Goal: Task Accomplishment & Management: Manage account settings

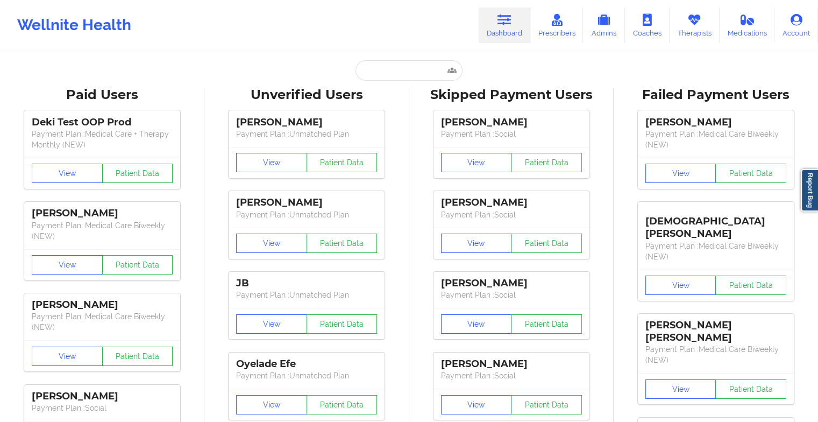
click at [691, 22] on icon at bounding box center [694, 20] width 14 height 12
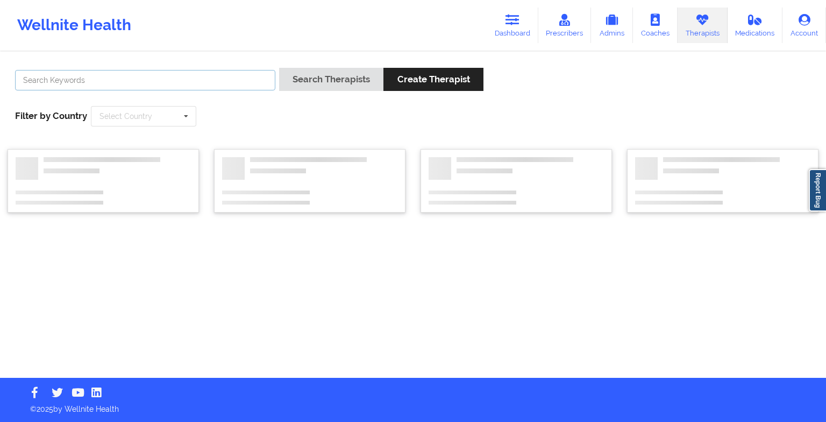
click at [198, 84] on input "text" at bounding box center [145, 80] width 260 height 20
type input "ed mul"
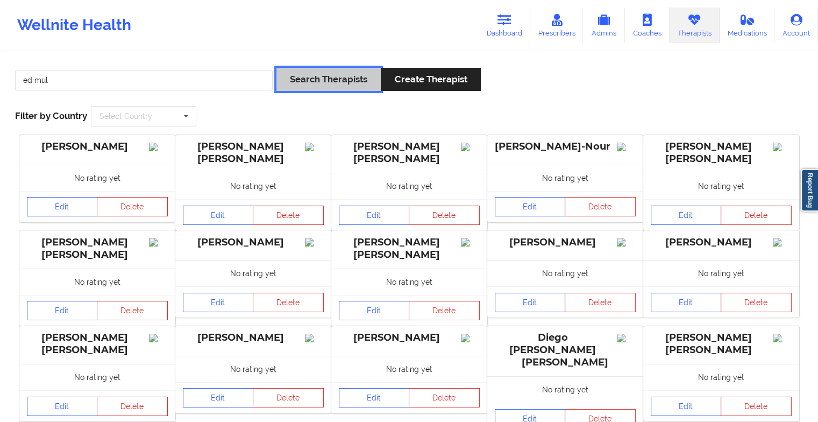
click at [321, 80] on button "Search Therapists" at bounding box center [329, 79] width 104 height 23
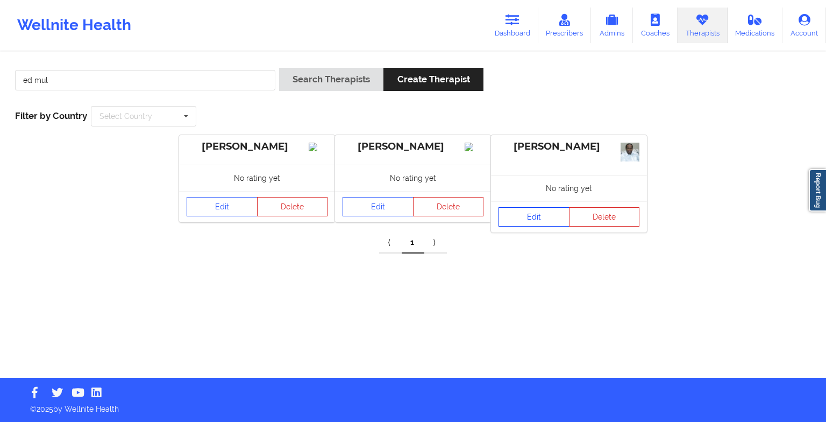
click at [522, 219] on link "Edit" at bounding box center [534, 216] width 71 height 19
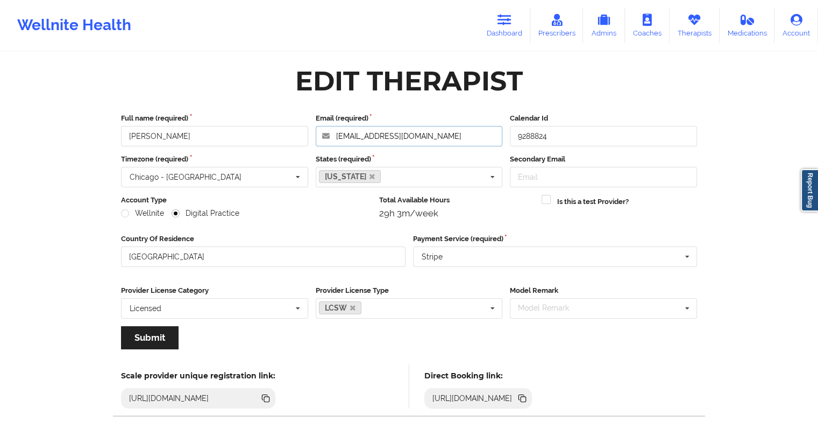
drag, startPoint x: 436, startPoint y: 136, endPoint x: 317, endPoint y: 133, distance: 119.5
click at [317, 133] on input "[EMAIL_ADDRESS][DOMAIN_NAME]" at bounding box center [409, 136] width 187 height 20
click at [698, 23] on icon at bounding box center [694, 20] width 14 height 12
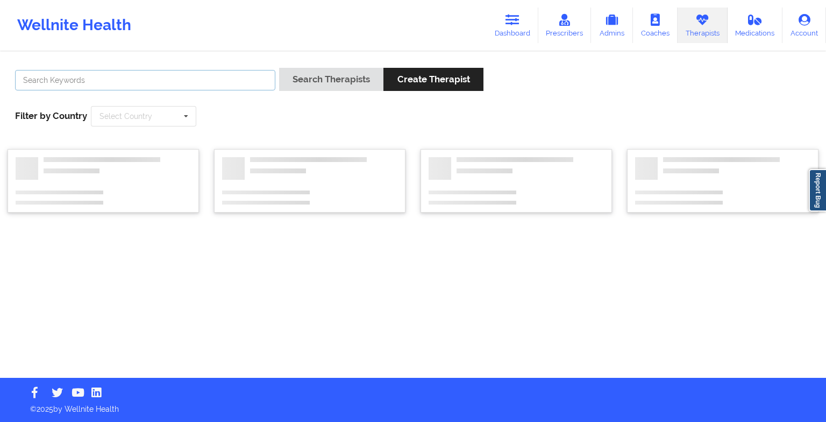
click at [225, 75] on input "text" at bounding box center [145, 80] width 260 height 20
paste input "[EMAIL_ADDRESS][DOMAIN_NAME]"
type input "[EMAIL_ADDRESS][DOMAIN_NAME]"
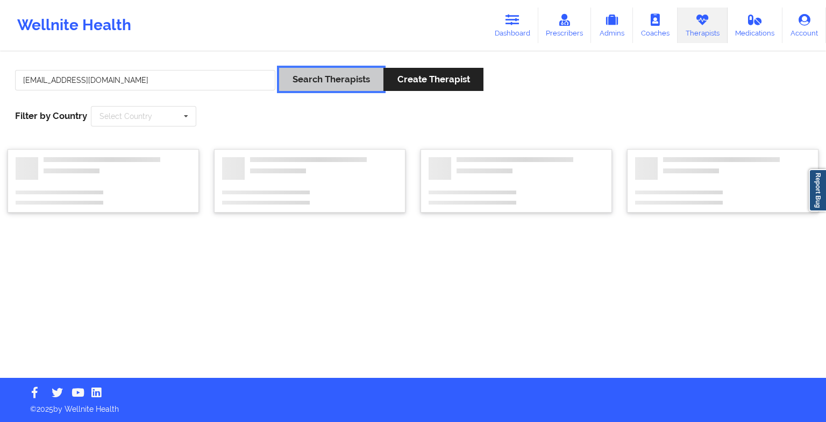
click at [356, 71] on button "Search Therapists" at bounding box center [331, 79] width 104 height 23
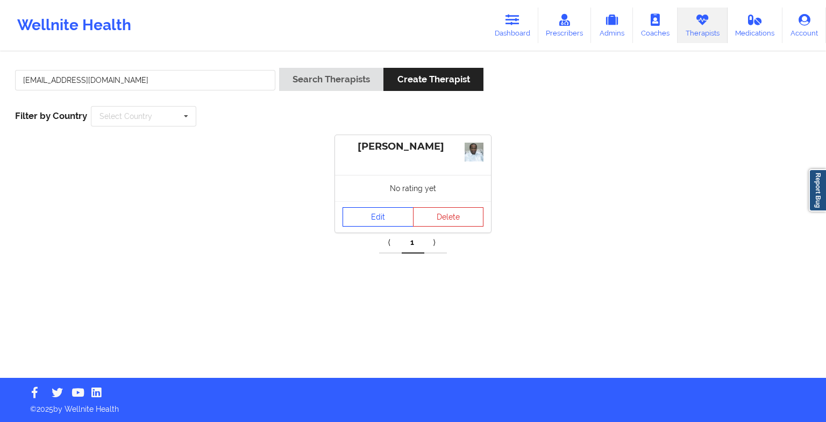
click at [367, 211] on link "Edit" at bounding box center [378, 216] width 71 height 19
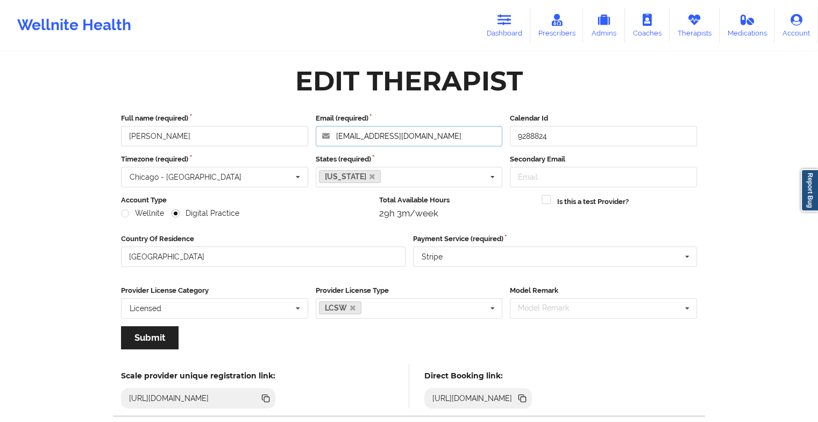
drag, startPoint x: 433, startPoint y: 136, endPoint x: 285, endPoint y: 127, distance: 148.2
click at [285, 127] on div "Full name (required) [PERSON_NAME] Email (required) [EMAIL_ADDRESS][DOMAIN_NAME…" at bounding box center [409, 129] width 584 height 33
click at [519, 15] on link "Dashboard" at bounding box center [505, 26] width 52 height 36
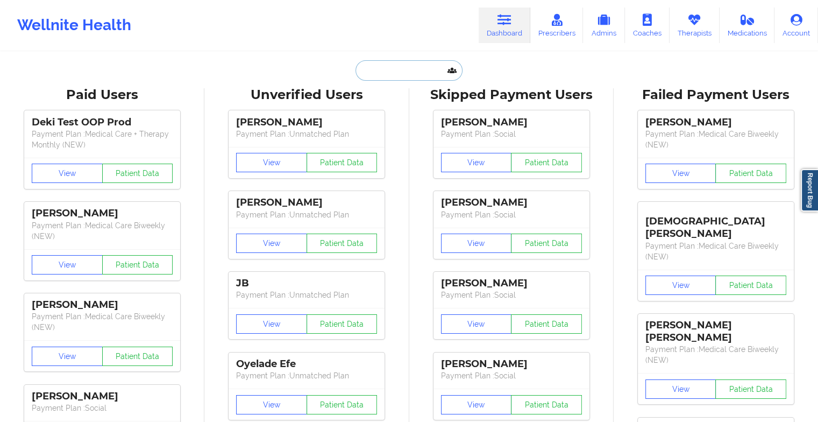
click at [393, 66] on input "text" at bounding box center [409, 70] width 107 height 20
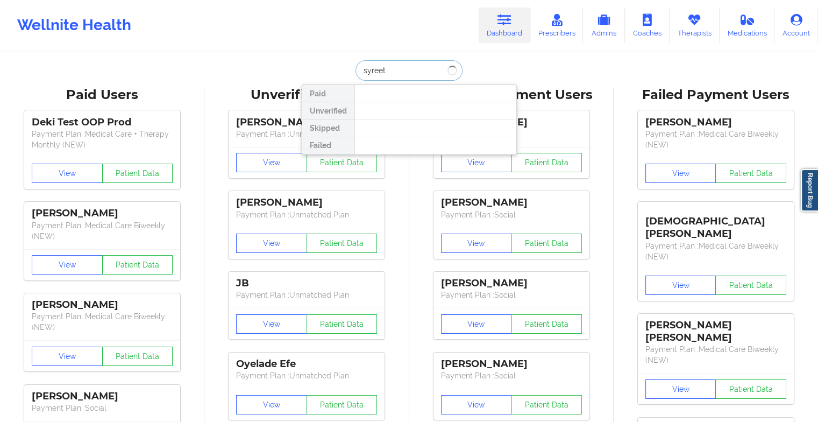
type input "syreett"
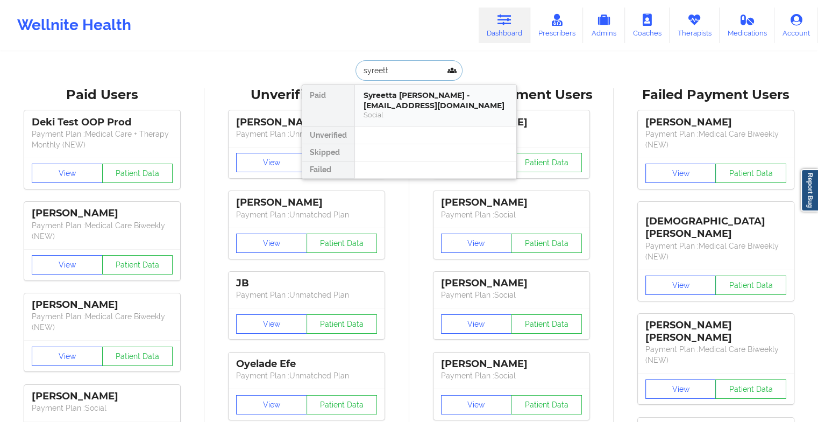
click at [390, 95] on div "Syreetta [PERSON_NAME] - [EMAIL_ADDRESS][DOMAIN_NAME]" at bounding box center [436, 100] width 144 height 20
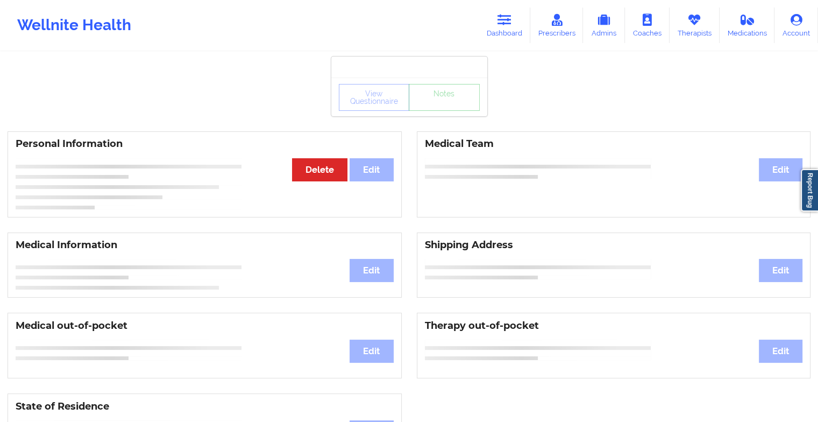
click at [423, 102] on div "View Questionnaire Notes" at bounding box center [409, 97] width 141 height 27
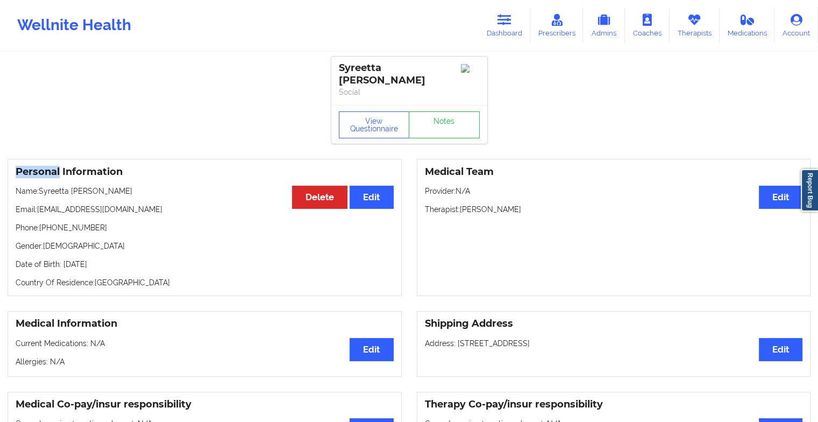
click at [423, 111] on div "View Questionnaire Notes" at bounding box center [409, 124] width 141 height 27
drag, startPoint x: 423, startPoint y: 102, endPoint x: 433, endPoint y: 125, distance: 24.9
click at [433, 125] on link "Notes" at bounding box center [444, 124] width 71 height 27
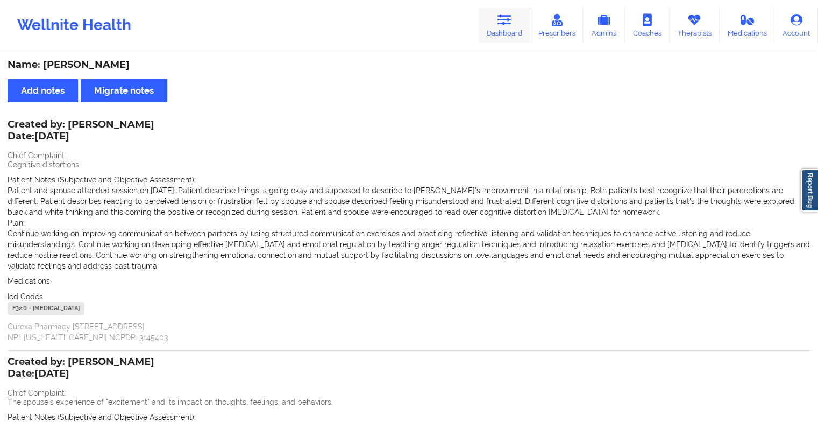
click at [502, 22] on icon at bounding box center [505, 20] width 14 height 12
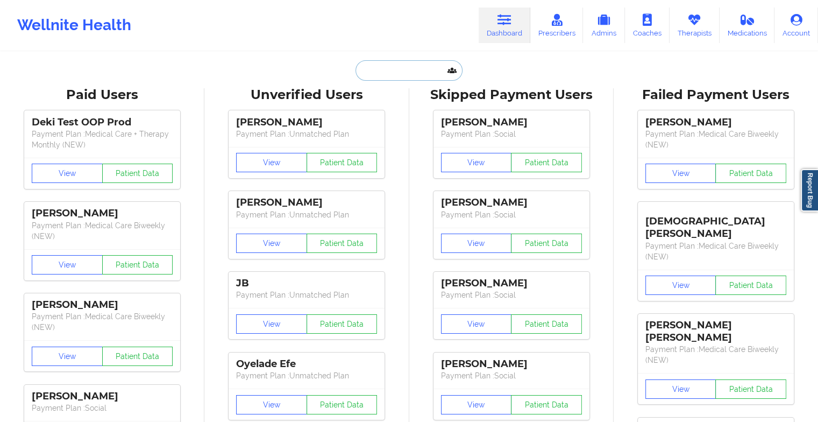
click at [394, 66] on input "text" at bounding box center [409, 70] width 107 height 20
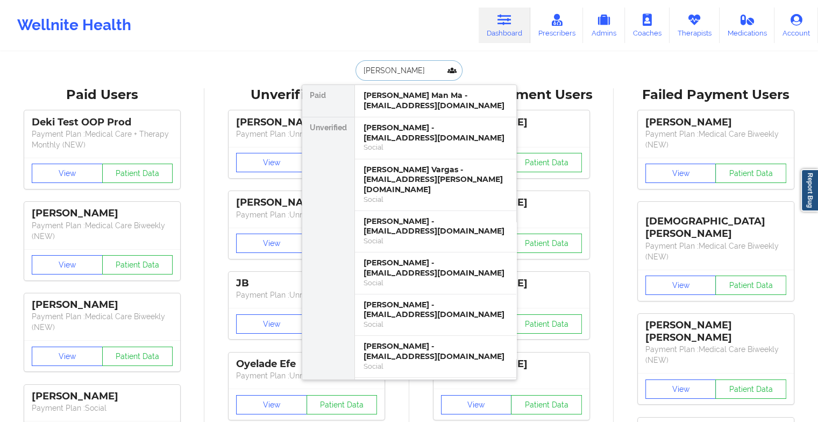
type input "[PERSON_NAME]"
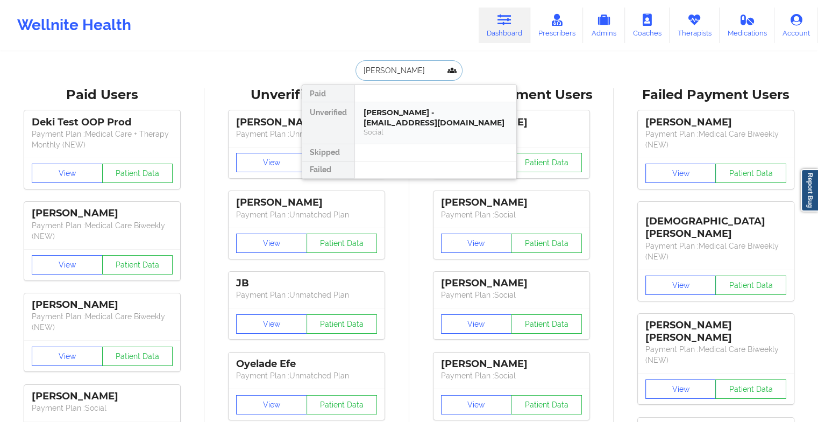
click at [389, 136] on div "Social" at bounding box center [436, 131] width 144 height 9
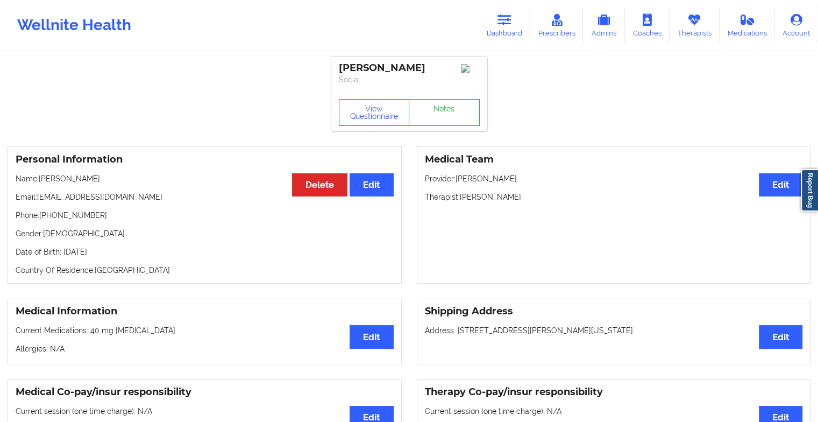
click at [444, 112] on link "Notes" at bounding box center [444, 112] width 71 height 27
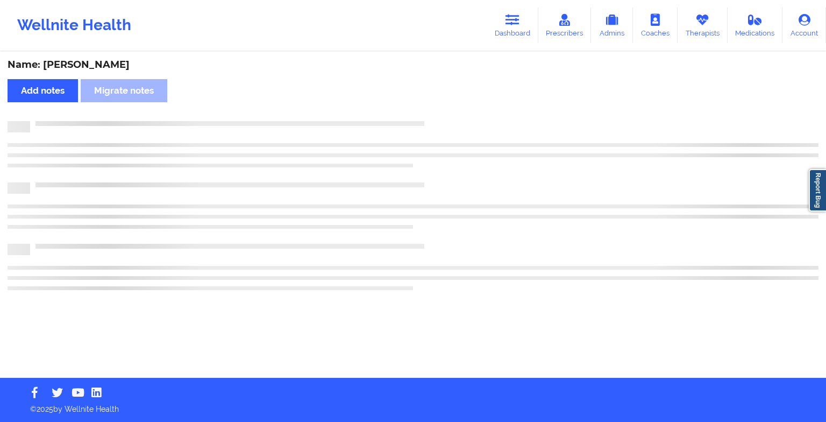
click at [444, 112] on div "Name: [PERSON_NAME] notes Migrate notes" at bounding box center [413, 215] width 826 height 325
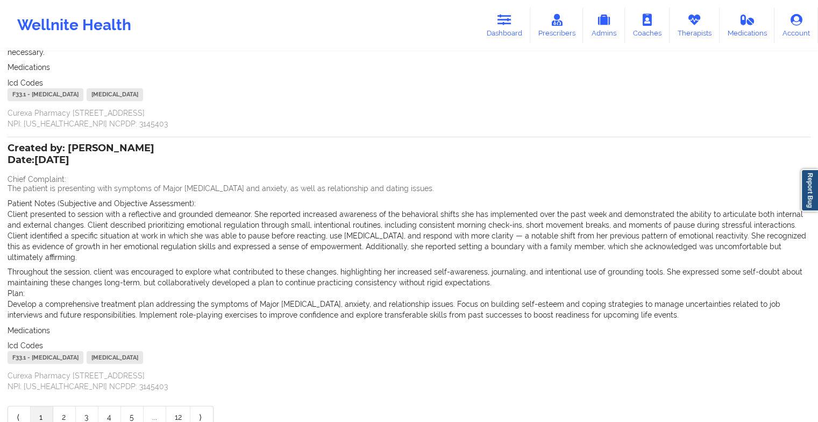
scroll to position [276, 0]
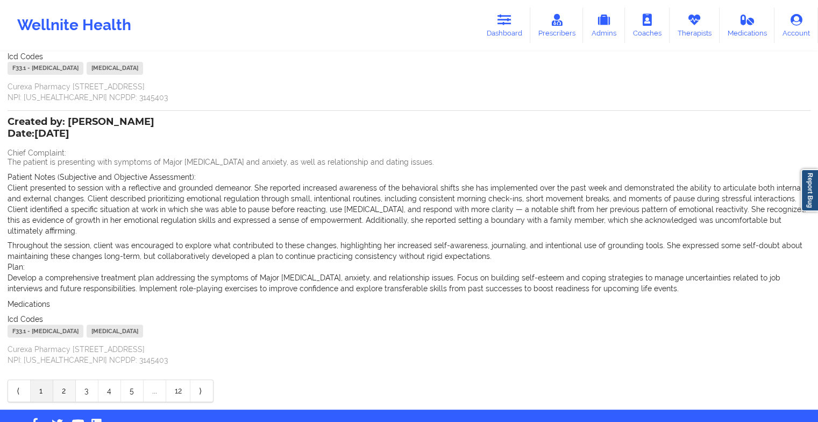
click at [58, 389] on link "2" at bounding box center [64, 391] width 23 height 22
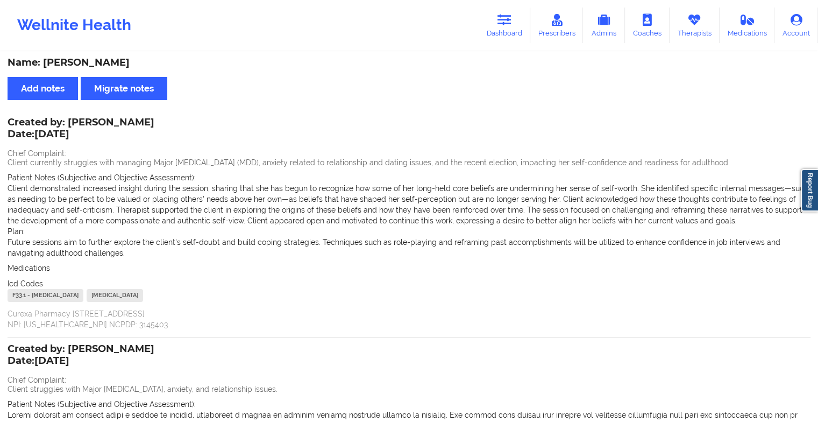
scroll to position [0, 0]
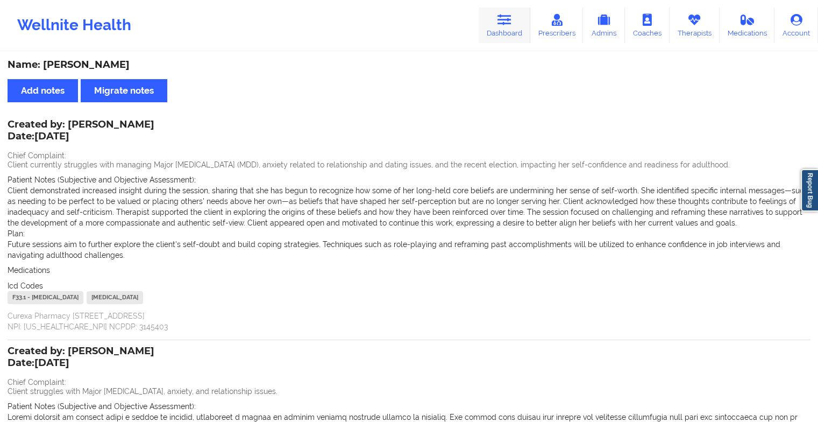
click at [483, 24] on link "Dashboard" at bounding box center [505, 26] width 52 height 36
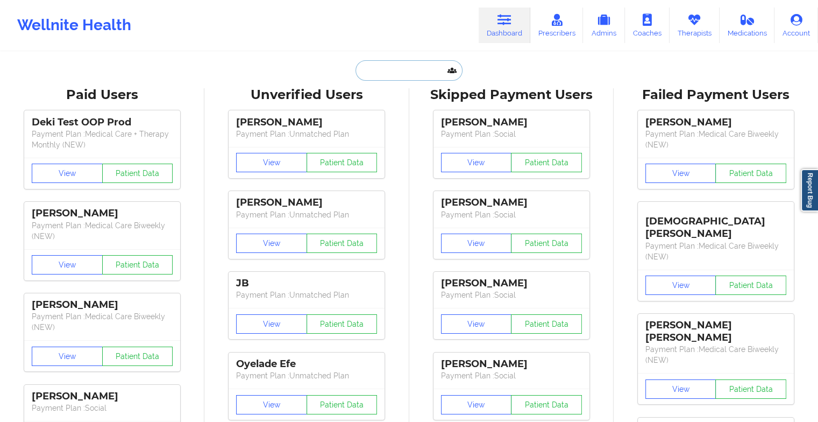
click at [356, 73] on input "text" at bounding box center [409, 70] width 107 height 20
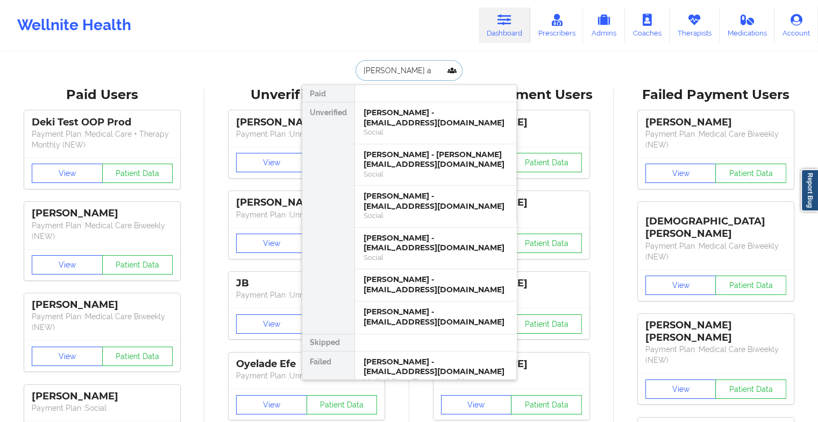
type input "[PERSON_NAME] ab"
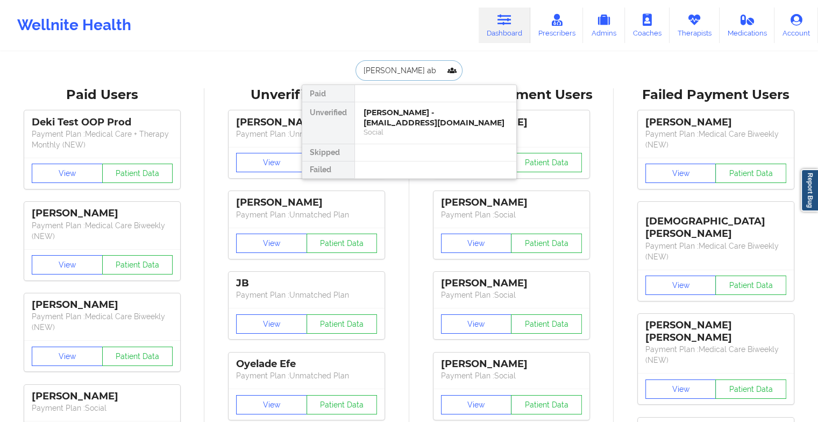
click at [405, 112] on div "[PERSON_NAME] - [EMAIL_ADDRESS][DOMAIN_NAME]" at bounding box center [436, 118] width 144 height 20
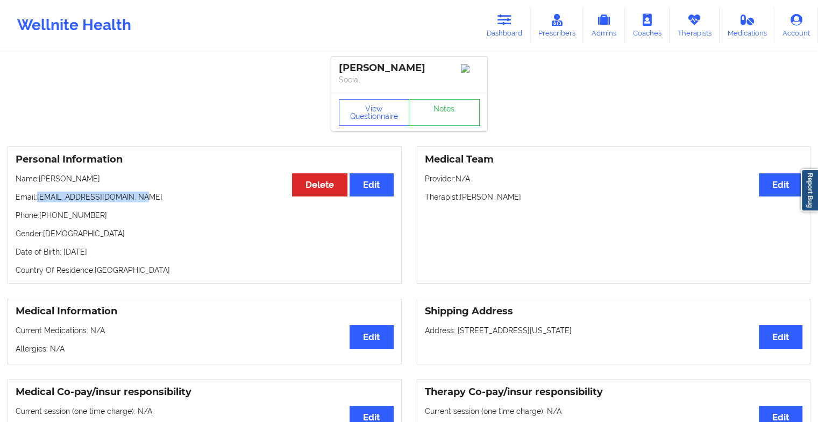
drag, startPoint x: 37, startPoint y: 197, endPoint x: 218, endPoint y: 197, distance: 181.3
click at [218, 197] on p "Email: [EMAIL_ADDRESS][DOMAIN_NAME]" at bounding box center [205, 197] width 378 height 11
copy p "[EMAIL_ADDRESS][DOMAIN_NAME]"
click at [515, 12] on link "Dashboard" at bounding box center [505, 26] width 52 height 36
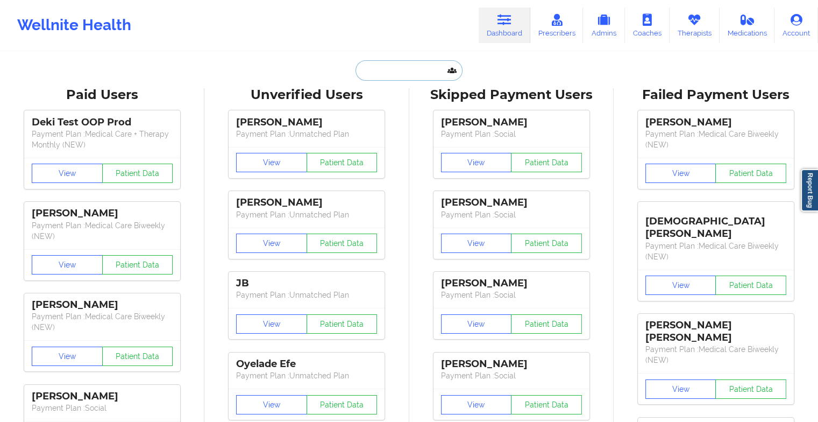
click at [383, 72] on input "text" at bounding box center [409, 70] width 107 height 20
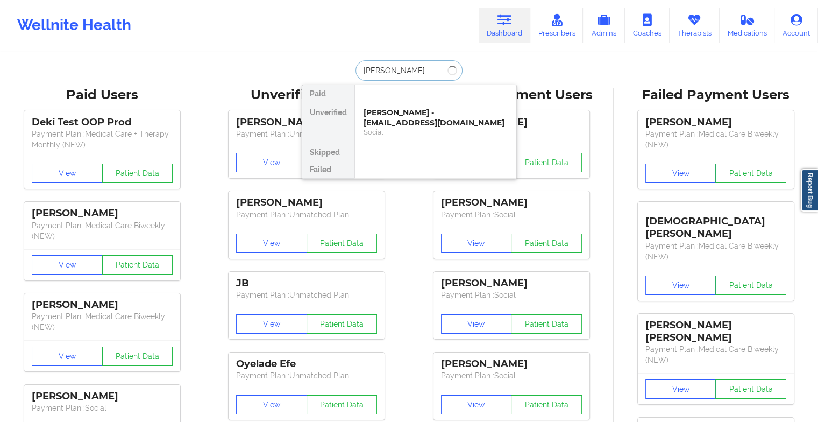
type input "[PERSON_NAME]"
click at [394, 122] on div "Grace Mulcahy - [EMAIL_ADDRESS][PERSON_NAME][DOMAIN_NAME]" at bounding box center [436, 118] width 144 height 20
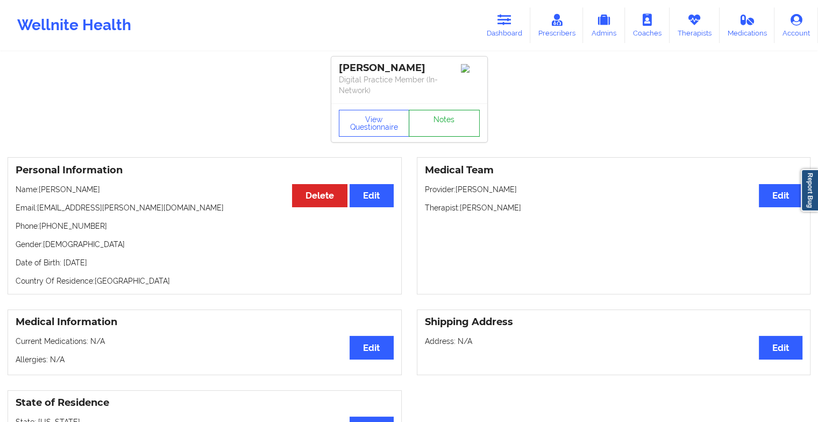
click at [454, 119] on link "Notes" at bounding box center [444, 123] width 71 height 27
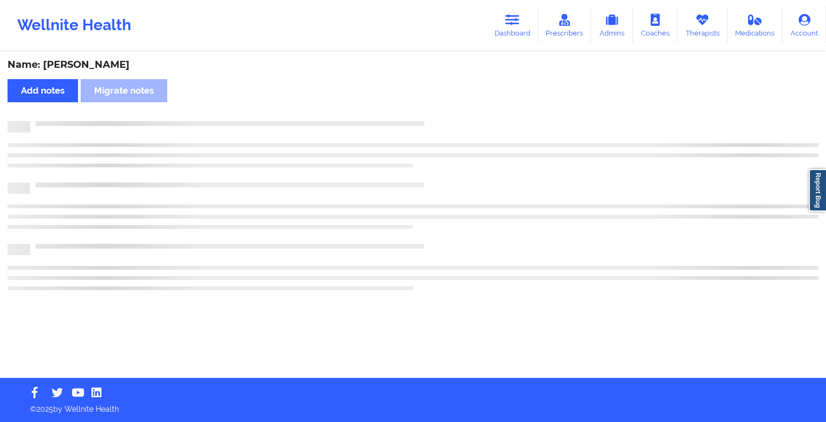
click at [454, 119] on div "Name: [PERSON_NAME] Add notes Migrate notes" at bounding box center [413, 215] width 826 height 325
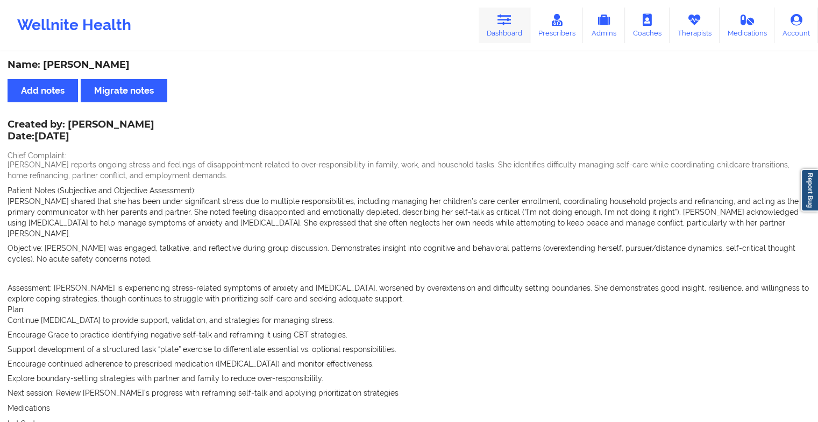
click at [507, 22] on icon at bounding box center [505, 20] width 14 height 12
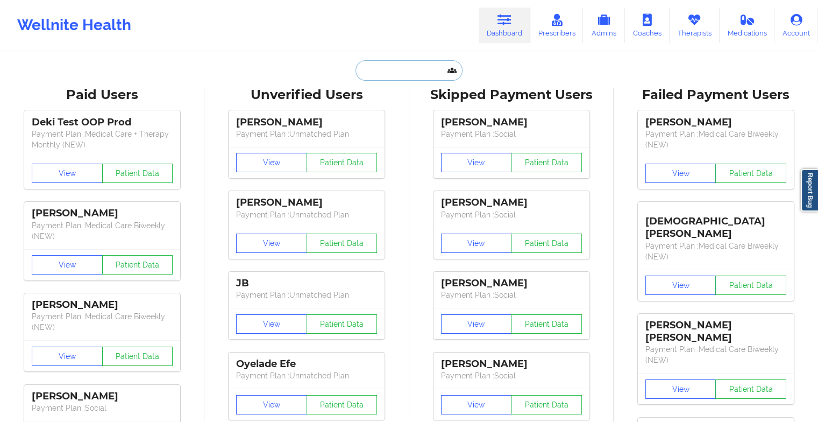
click at [415, 67] on input "text" at bounding box center [409, 70] width 107 height 20
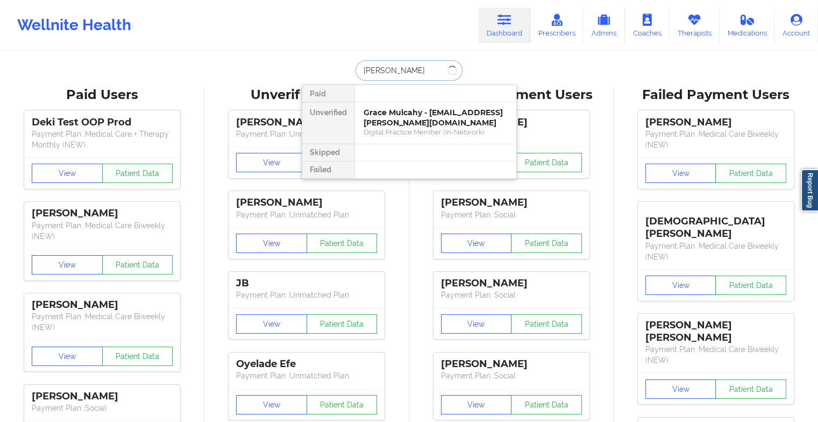
type input "[PERSON_NAME]"
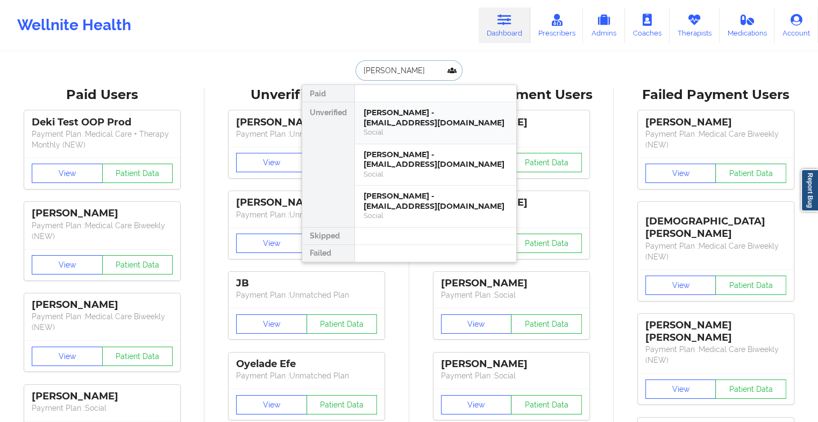
click at [415, 114] on div "[PERSON_NAME] - [EMAIL_ADDRESS][DOMAIN_NAME]" at bounding box center [436, 118] width 144 height 20
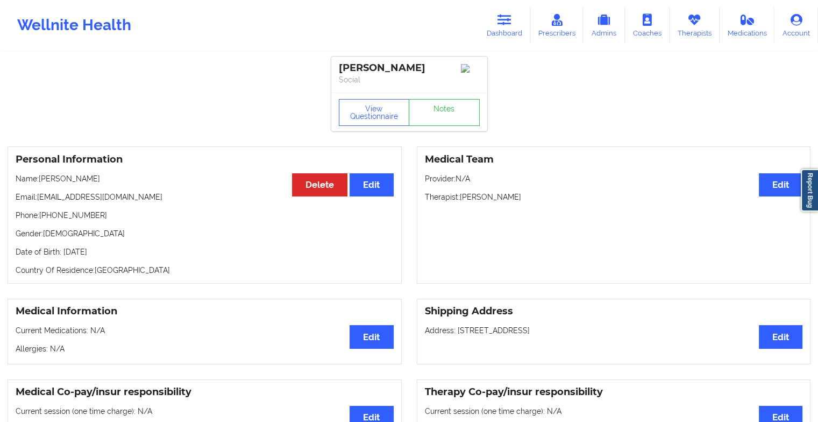
click at [423, 115] on div "View Questionnaire Notes" at bounding box center [409, 112] width 156 height 39
click at [423, 115] on link "Notes" at bounding box center [444, 112] width 71 height 27
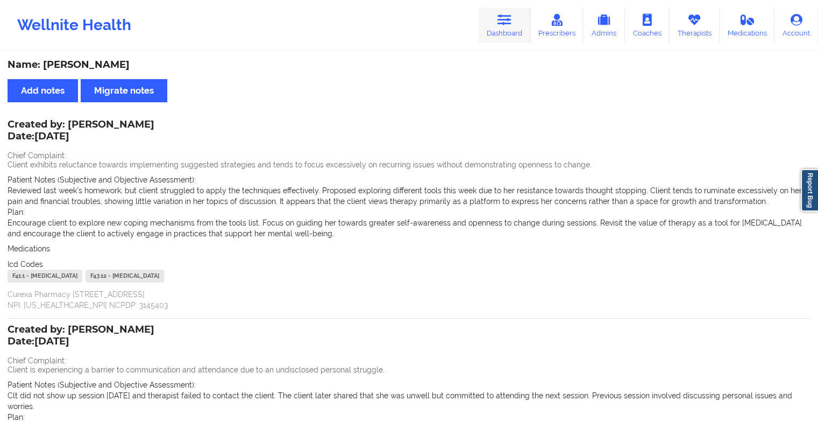
click at [492, 23] on link "Dashboard" at bounding box center [505, 26] width 52 height 36
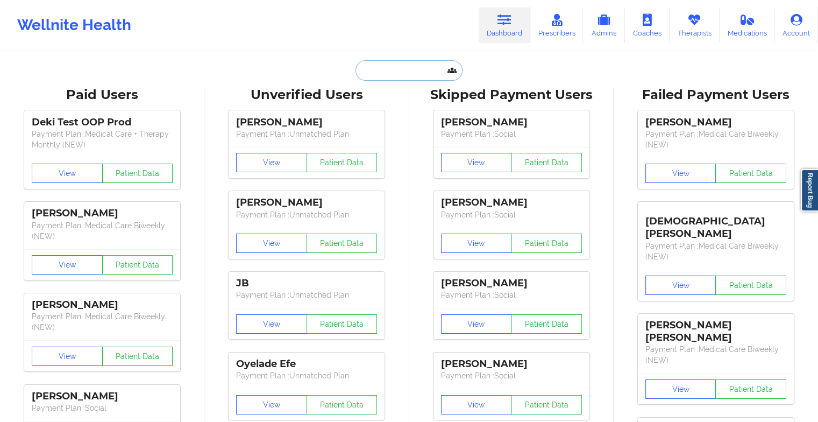
click at [409, 69] on input "text" at bounding box center [409, 70] width 107 height 20
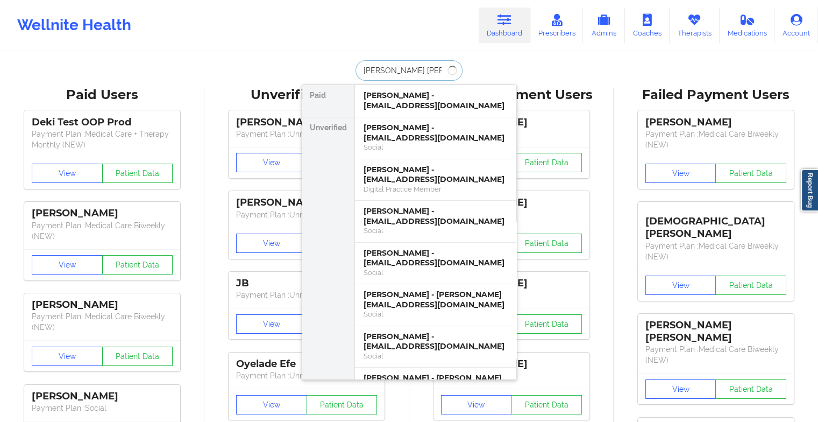
type input "[PERSON_NAME]"
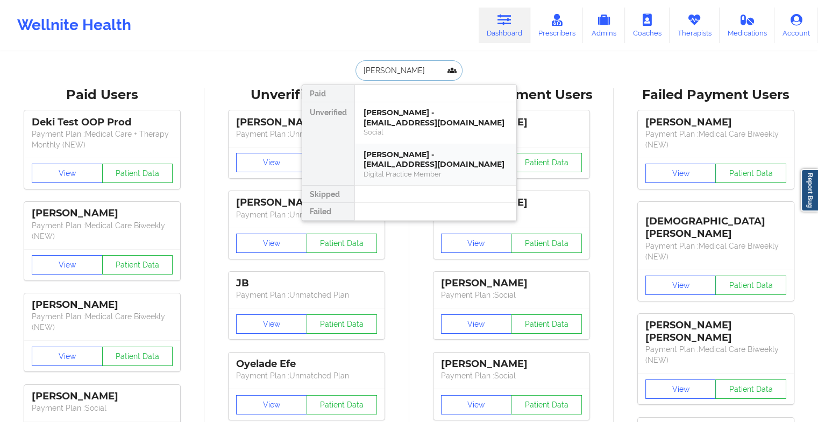
click at [412, 166] on div "[PERSON_NAME] - [EMAIL_ADDRESS][DOMAIN_NAME]" at bounding box center [436, 160] width 144 height 20
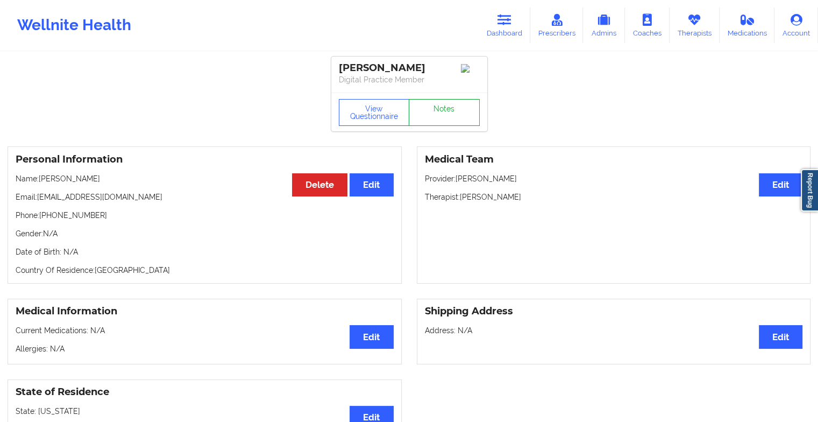
click at [455, 114] on link "Notes" at bounding box center [444, 112] width 71 height 27
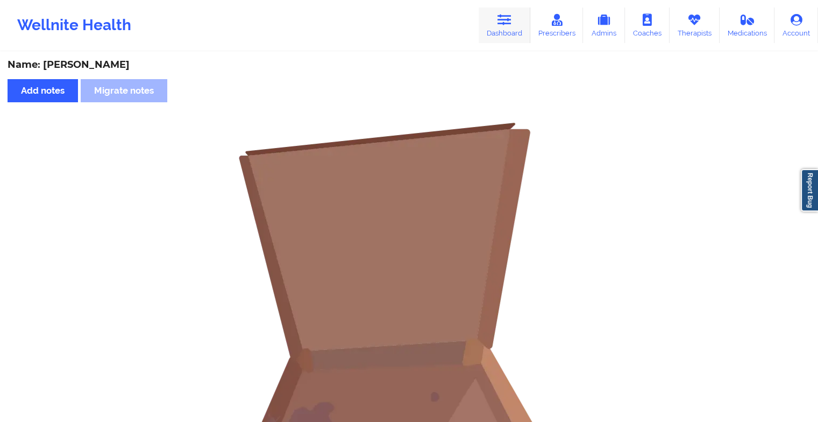
click at [517, 26] on link "Dashboard" at bounding box center [505, 26] width 52 height 36
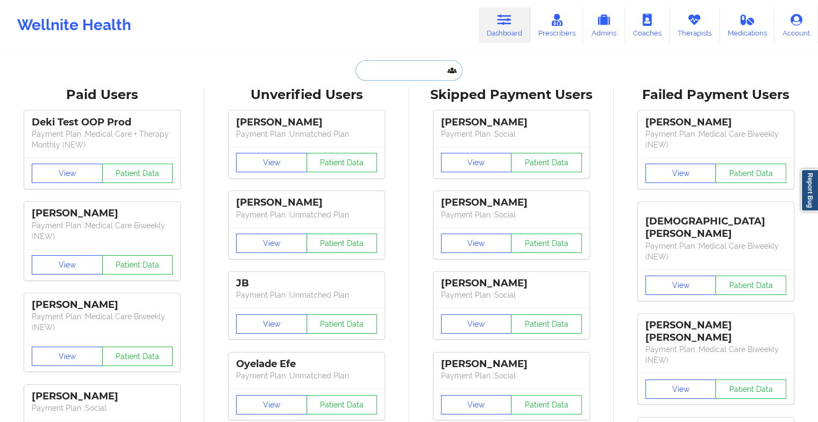
click at [392, 65] on input "text" at bounding box center [409, 70] width 107 height 20
type input "a"
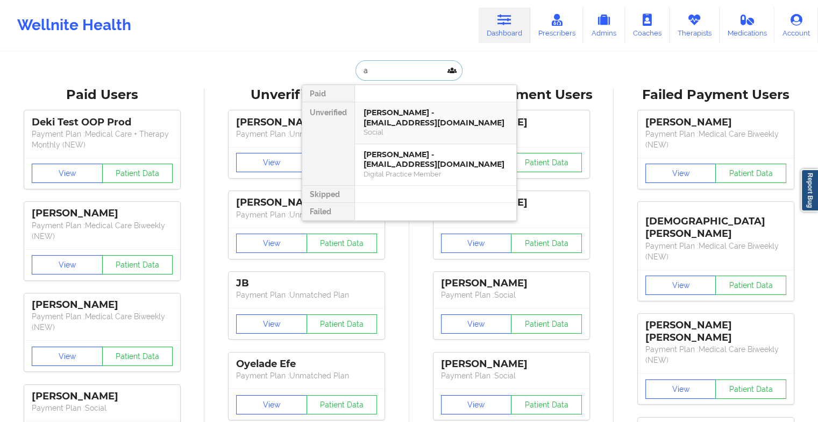
click at [415, 123] on div "[PERSON_NAME] - [EMAIL_ADDRESS][DOMAIN_NAME]" at bounding box center [436, 118] width 144 height 20
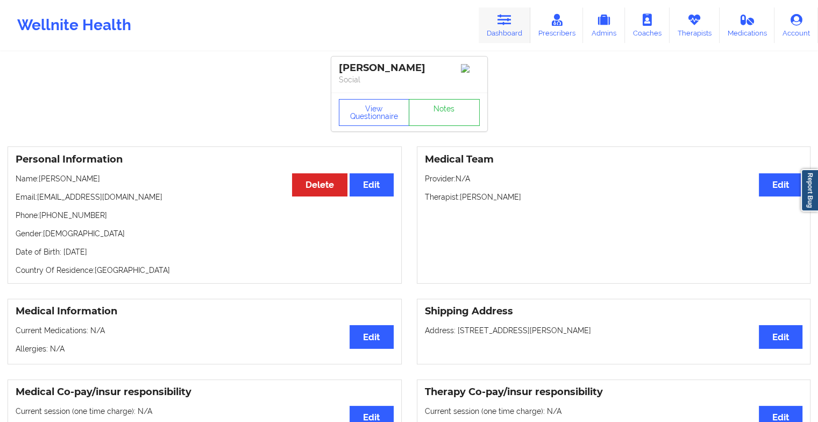
click at [518, 21] on link "Dashboard" at bounding box center [505, 26] width 52 height 36
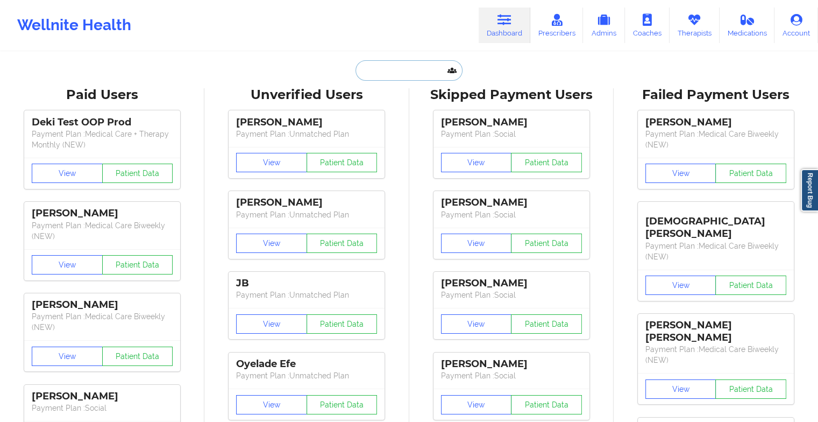
click at [372, 74] on input "text" at bounding box center [409, 70] width 107 height 20
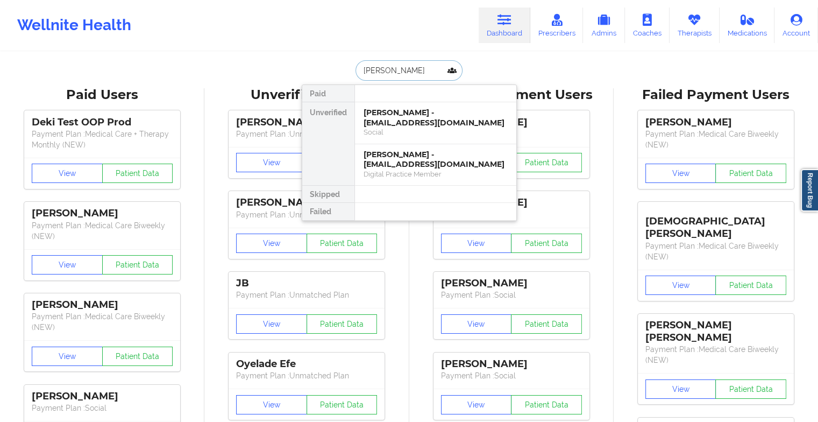
type input "[PERSON_NAME]"
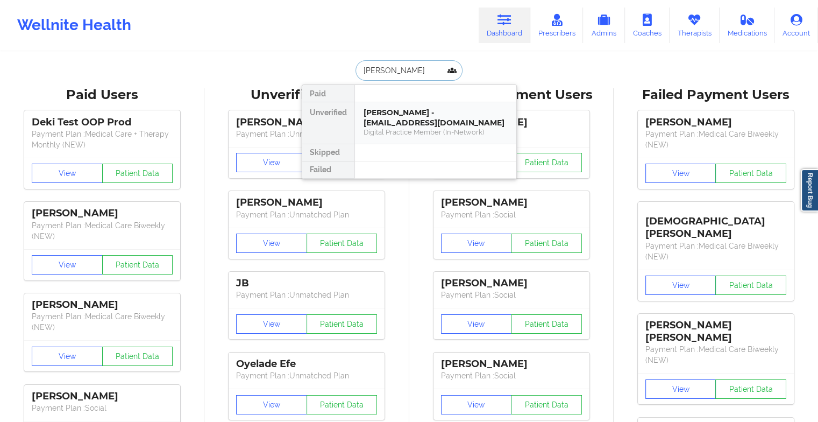
click at [417, 118] on div "[PERSON_NAME] - [EMAIL_ADDRESS][DOMAIN_NAME]" at bounding box center [436, 118] width 144 height 20
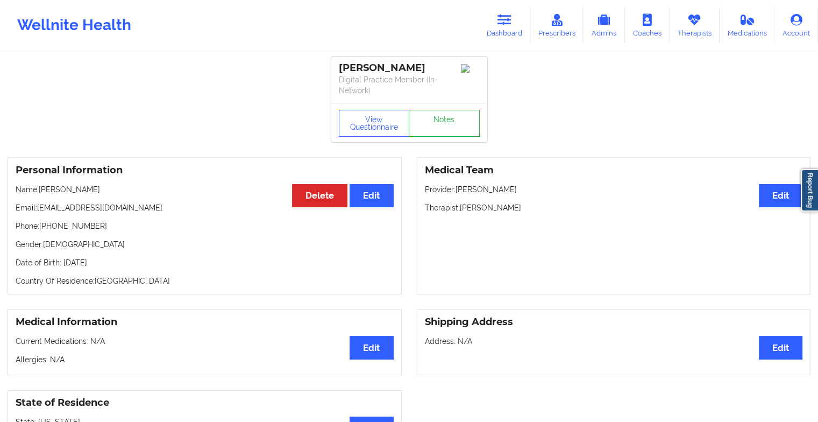
click at [447, 110] on link "Notes" at bounding box center [444, 123] width 71 height 27
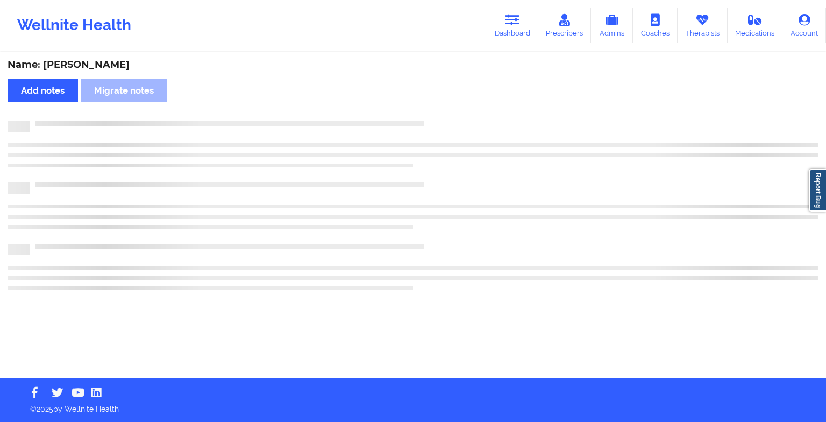
click at [447, 110] on div "Name: [PERSON_NAME] Add notes Migrate notes" at bounding box center [413, 215] width 826 height 325
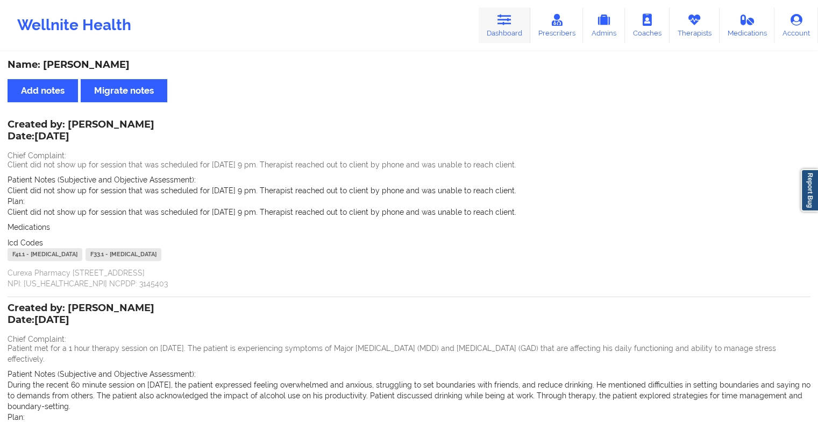
click at [521, 37] on link "Dashboard" at bounding box center [505, 26] width 52 height 36
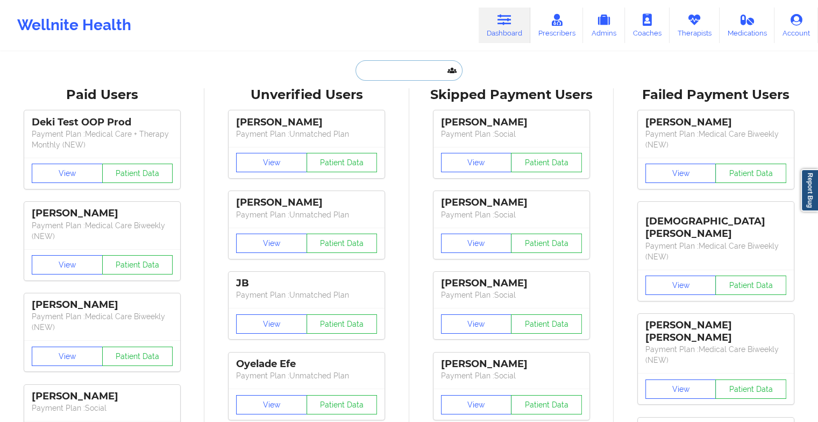
click at [426, 71] on input "text" at bounding box center [409, 70] width 107 height 20
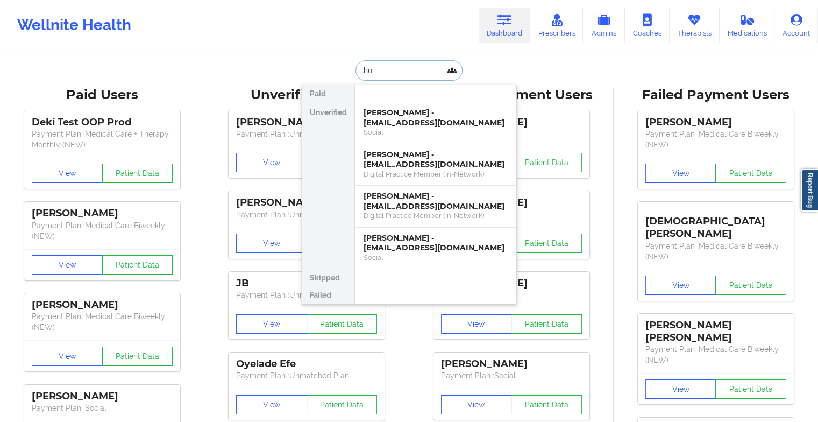
type input "h"
type input "[PERSON_NAME]"
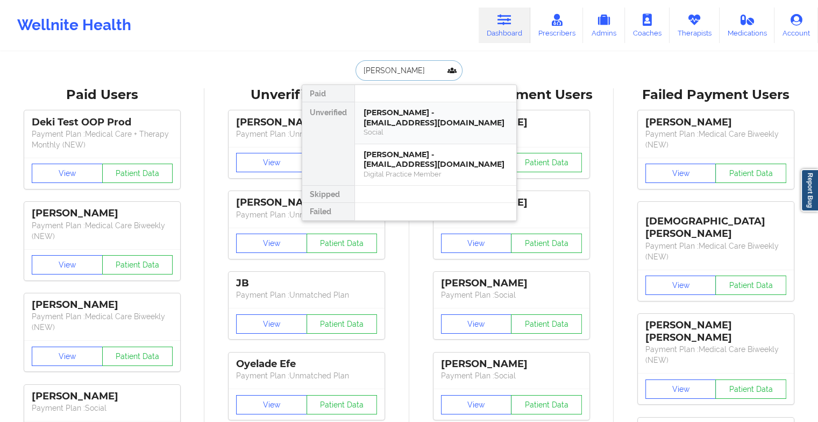
click at [432, 123] on div "[PERSON_NAME] - [EMAIL_ADDRESS][DOMAIN_NAME]" at bounding box center [436, 118] width 144 height 20
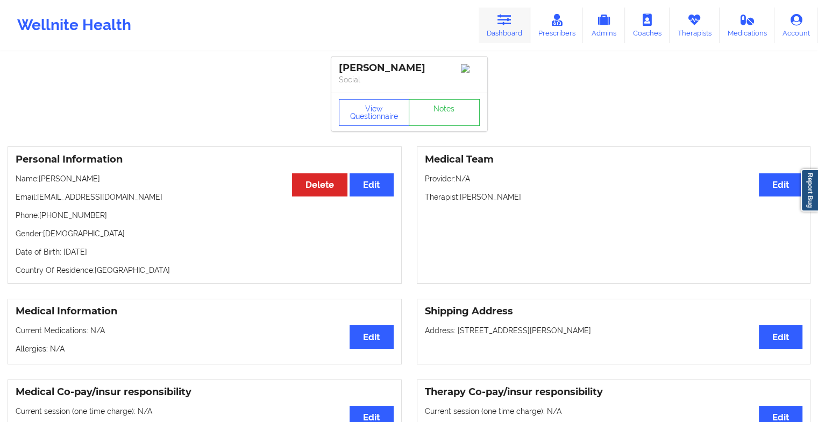
click at [509, 19] on icon at bounding box center [505, 20] width 14 height 12
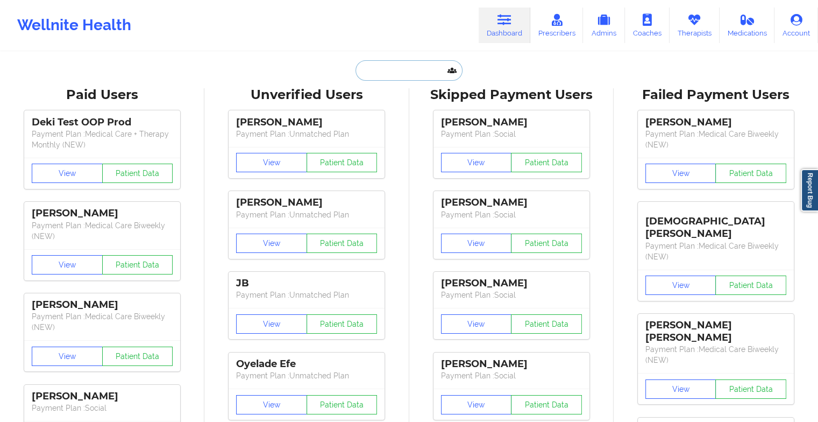
click at [420, 61] on input "text" at bounding box center [409, 70] width 107 height 20
type input "a"
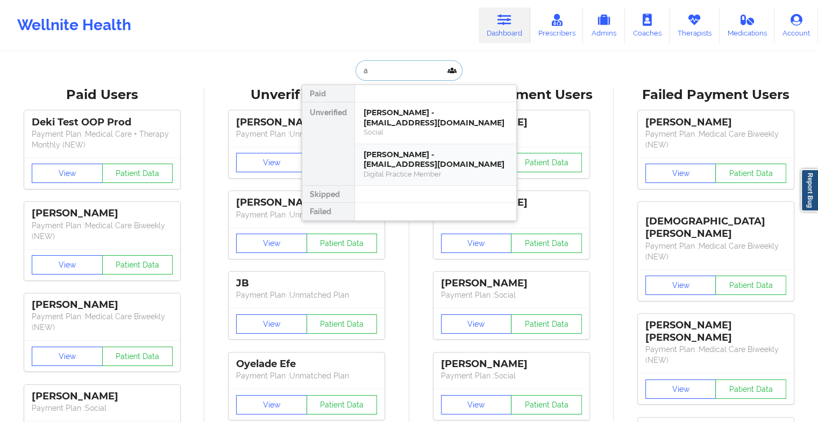
click at [391, 159] on div "[PERSON_NAME] - [EMAIL_ADDRESS][DOMAIN_NAME]" at bounding box center [436, 160] width 144 height 20
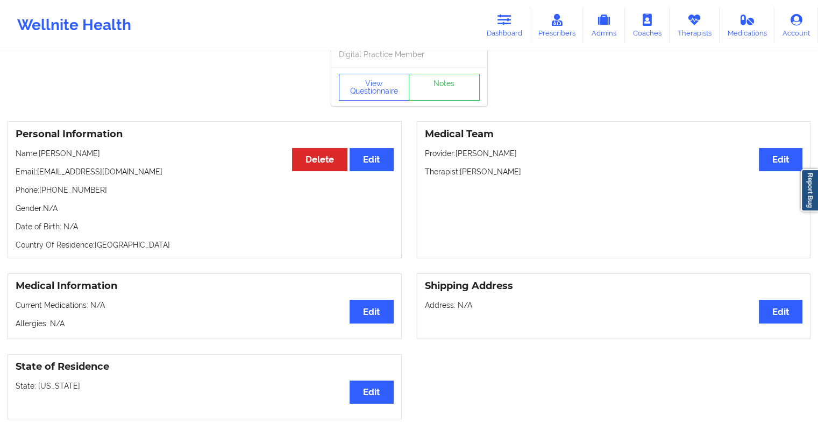
scroll to position [22, 0]
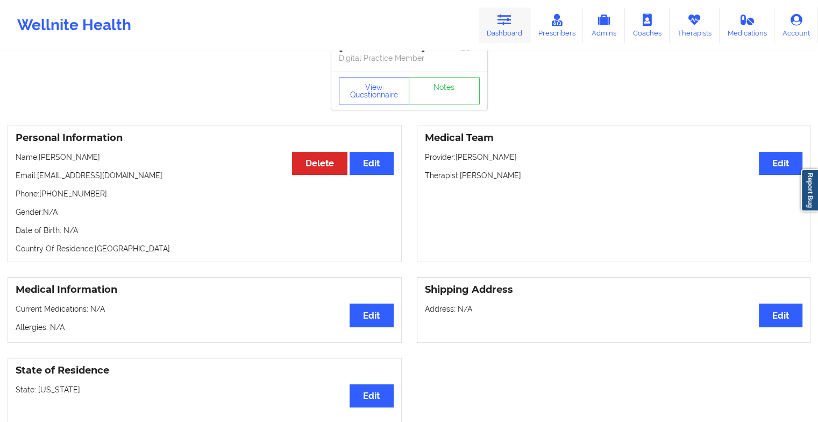
click at [509, 19] on icon at bounding box center [505, 20] width 14 height 12
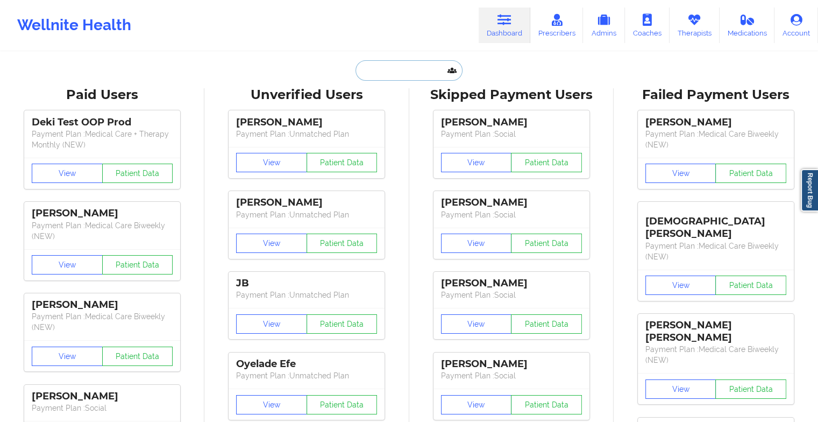
click at [440, 66] on input "text" at bounding box center [409, 70] width 107 height 20
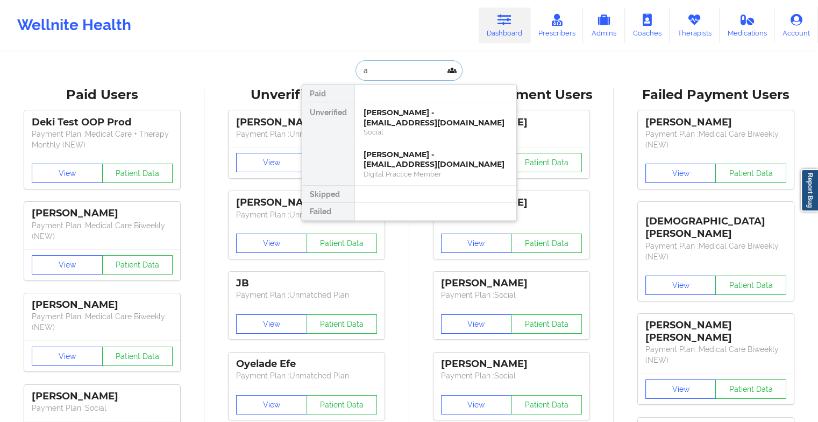
type input "a"
click at [420, 119] on div "[PERSON_NAME] - [EMAIL_ADDRESS][DOMAIN_NAME]" at bounding box center [436, 118] width 144 height 20
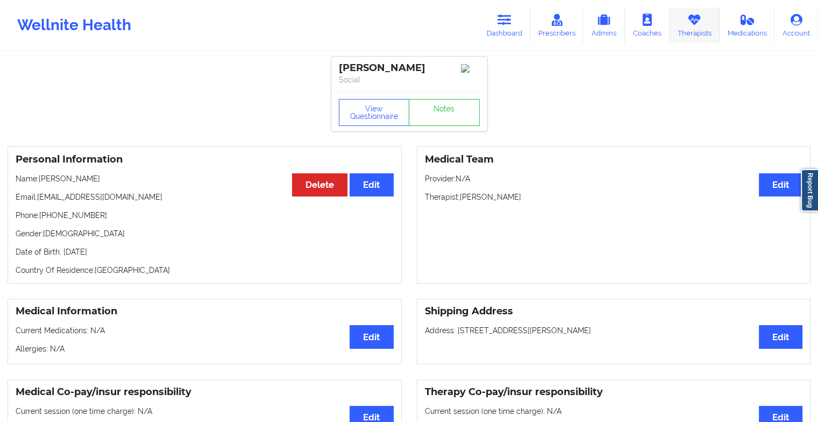
click at [692, 20] on icon at bounding box center [694, 20] width 14 height 12
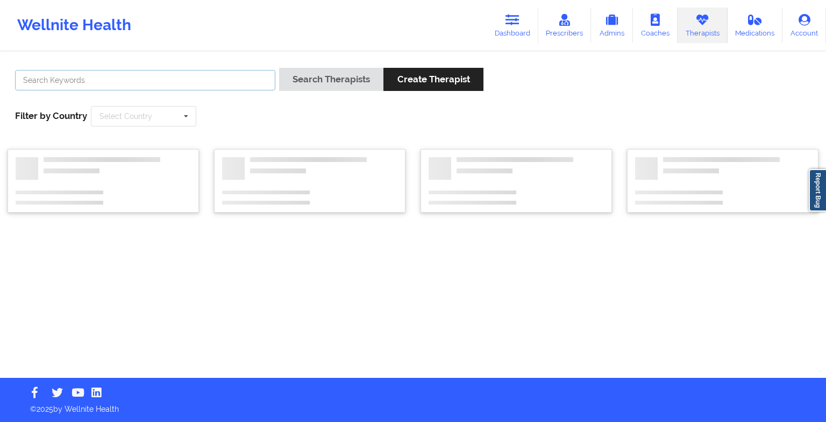
click at [223, 76] on input "text" at bounding box center [145, 80] width 260 height 20
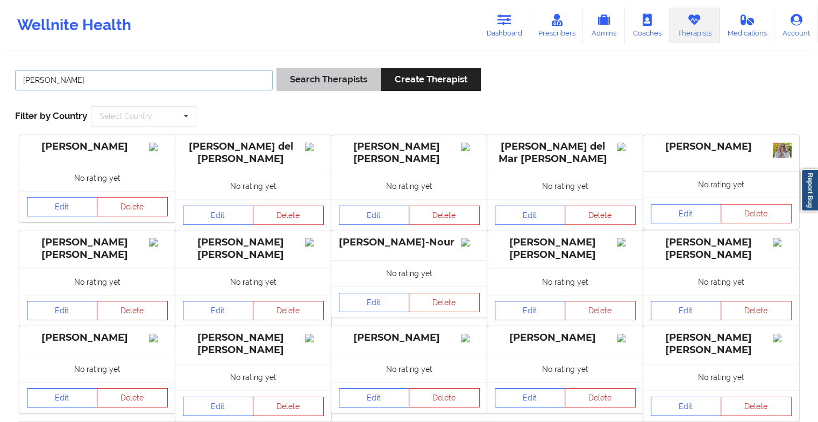
type input "[PERSON_NAME]"
click at [324, 69] on button "Search Therapists" at bounding box center [329, 79] width 104 height 23
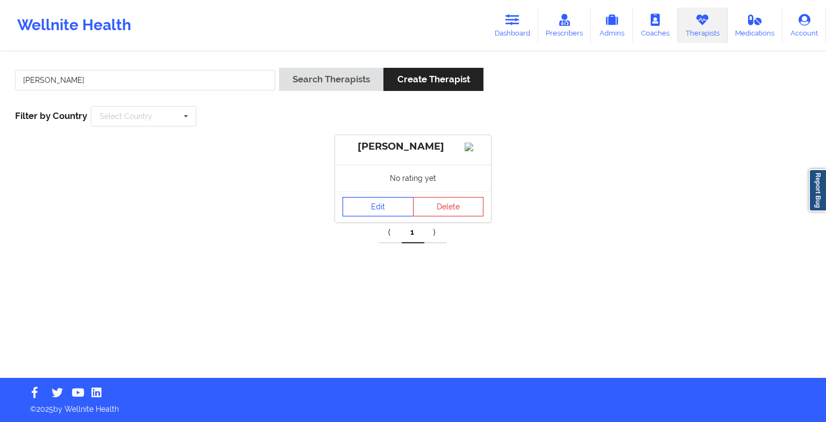
click at [361, 210] on link "Edit" at bounding box center [378, 206] width 71 height 19
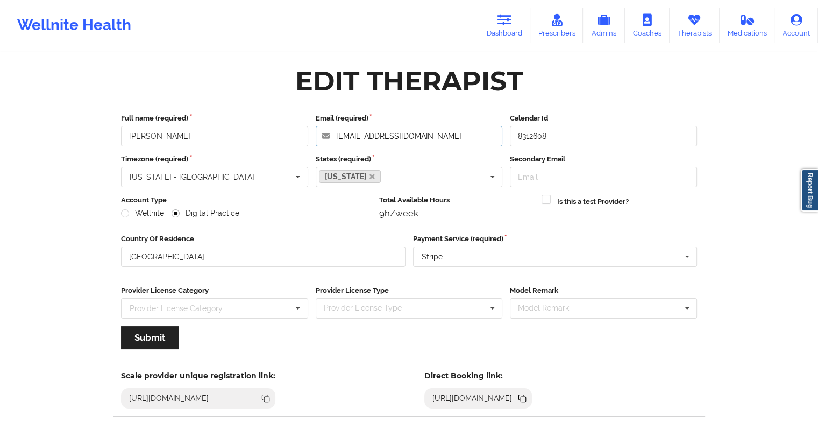
drag, startPoint x: 447, startPoint y: 136, endPoint x: 306, endPoint y: 140, distance: 141.5
click at [306, 140] on div "Full name (required) [PERSON_NAME] Email (required) [EMAIL_ADDRESS][DOMAIN_NAME…" at bounding box center [409, 129] width 584 height 33
click at [501, 24] on icon at bounding box center [505, 20] width 14 height 12
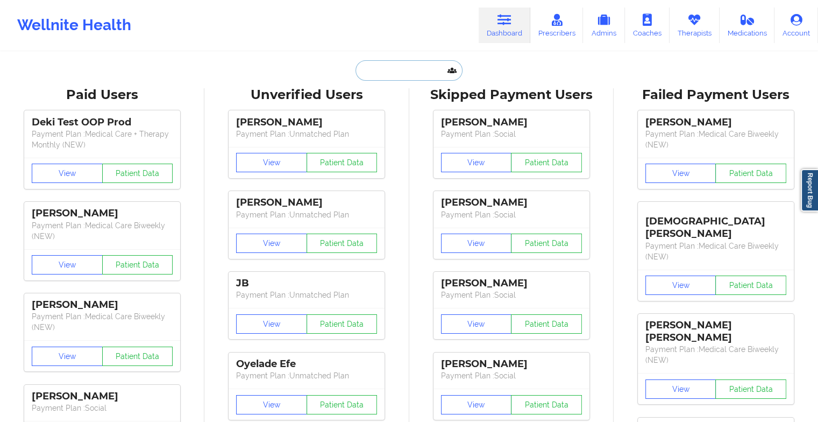
click at [368, 73] on input "text" at bounding box center [409, 70] width 107 height 20
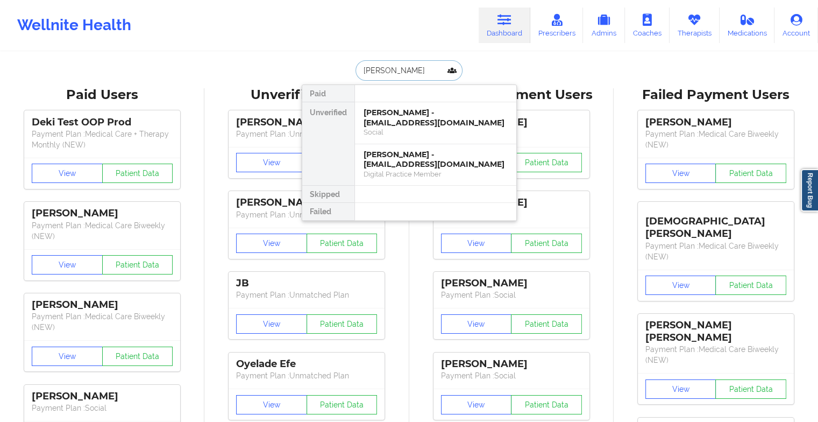
type input "[PERSON_NAME]"
click at [421, 126] on div "[PERSON_NAME] - [EMAIL_ADDRESS][DOMAIN_NAME]" at bounding box center [436, 118] width 144 height 20
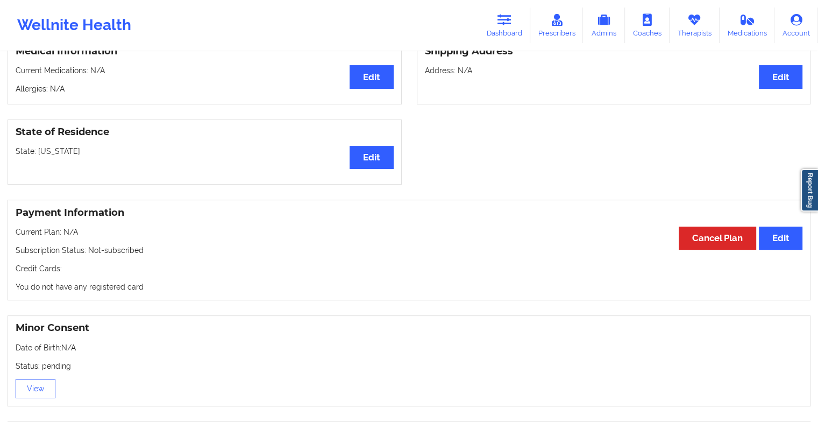
scroll to position [273, 0]
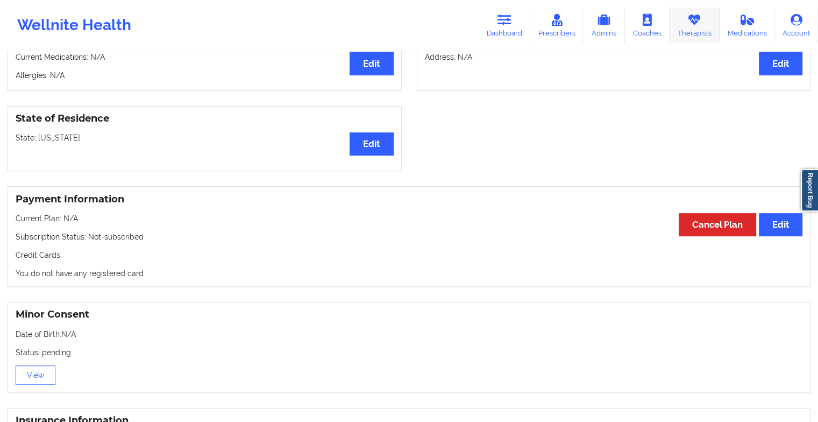
click at [704, 32] on link "Therapists" at bounding box center [695, 26] width 50 height 36
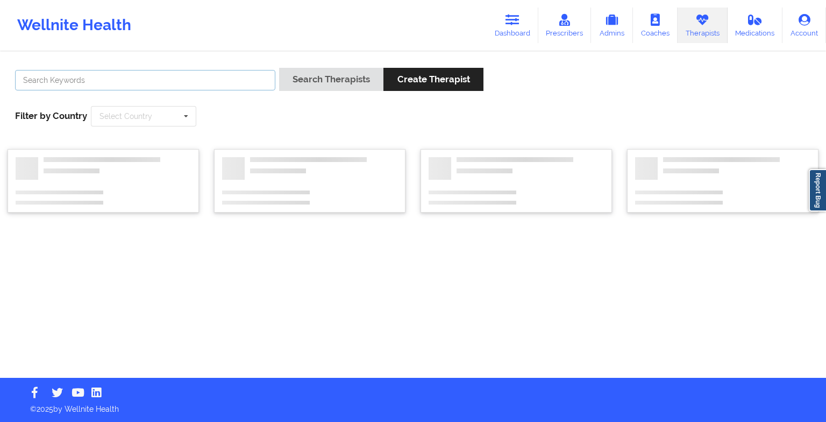
click at [273, 76] on input "text" at bounding box center [145, 80] width 260 height 20
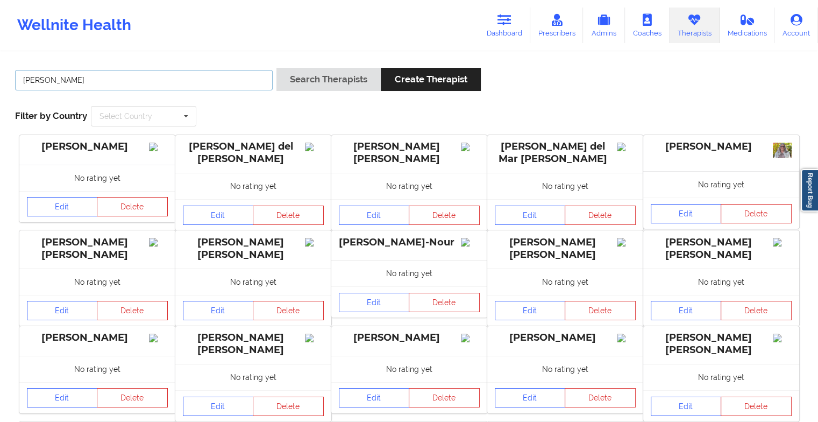
type input "[PERSON_NAME]"
click at [277, 68] on button "Search Therapists" at bounding box center [329, 79] width 104 height 23
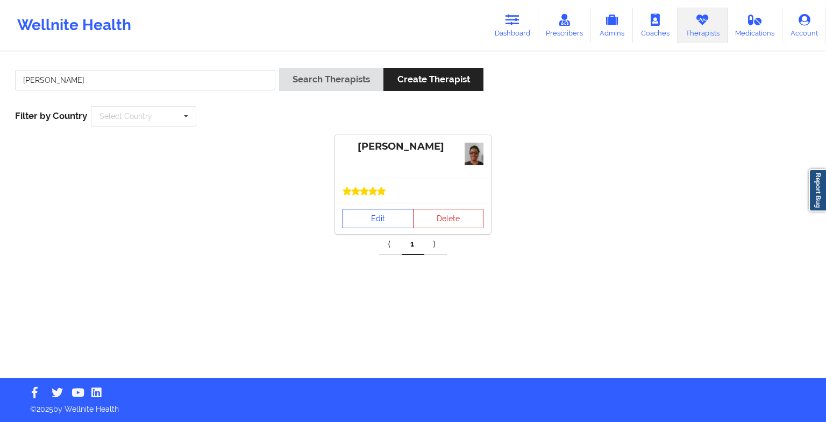
click at [379, 214] on link "Edit" at bounding box center [378, 218] width 71 height 19
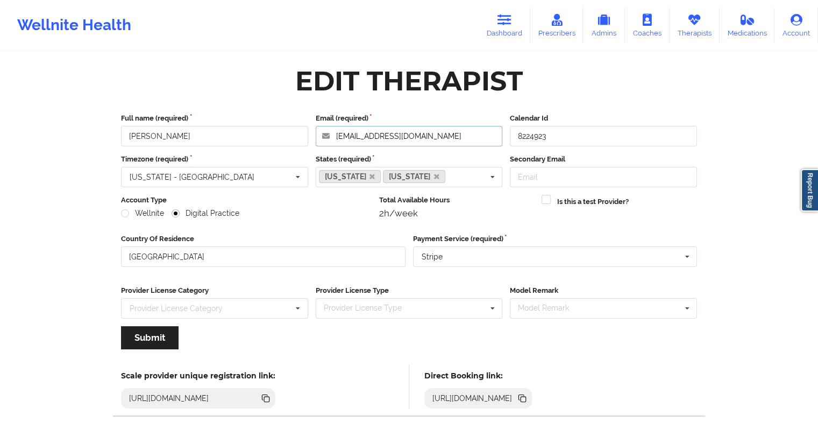
drag, startPoint x: 450, startPoint y: 136, endPoint x: 312, endPoint y: 122, distance: 139.0
click at [312, 122] on div "Email (required) [EMAIL_ADDRESS][DOMAIN_NAME]" at bounding box center [409, 129] width 195 height 33
click at [502, 12] on link "Dashboard" at bounding box center [505, 26] width 52 height 36
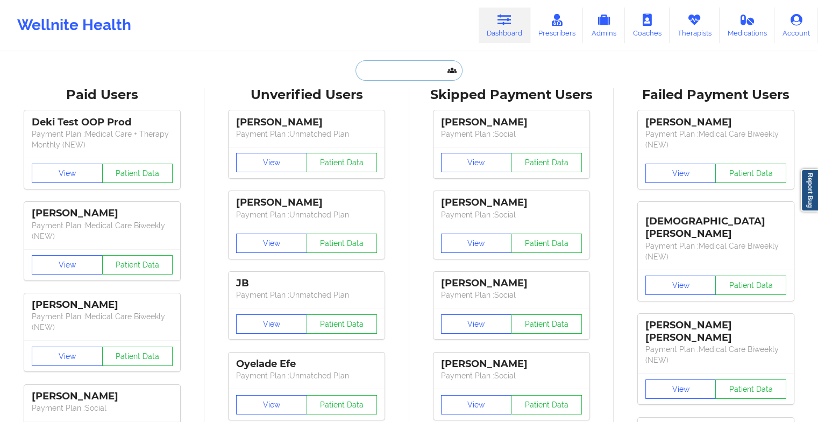
click at [391, 76] on input "text" at bounding box center [409, 70] width 107 height 20
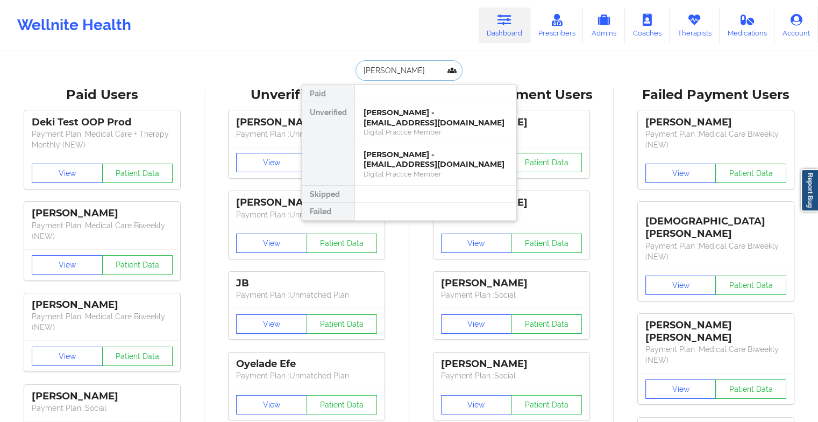
type input "[PERSON_NAME]"
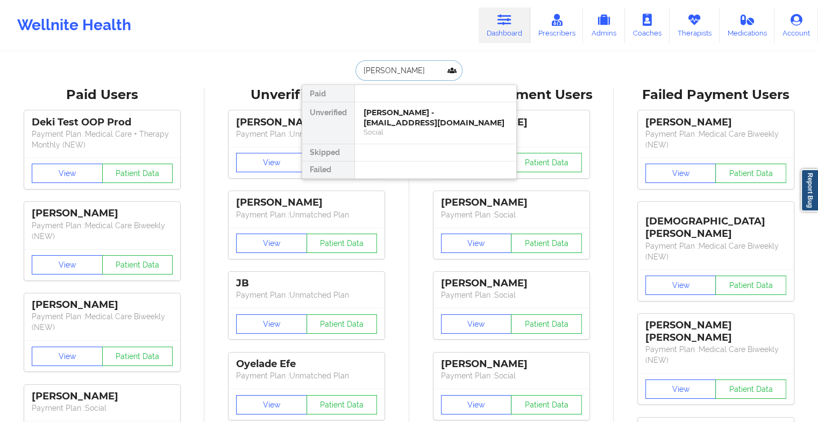
click at [388, 120] on div "[PERSON_NAME] - [EMAIL_ADDRESS][DOMAIN_NAME]" at bounding box center [436, 118] width 144 height 20
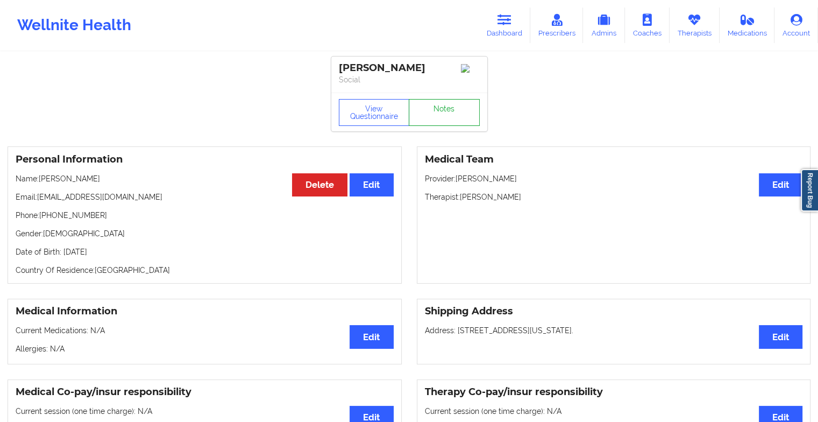
click at [428, 112] on link "Notes" at bounding box center [444, 112] width 71 height 27
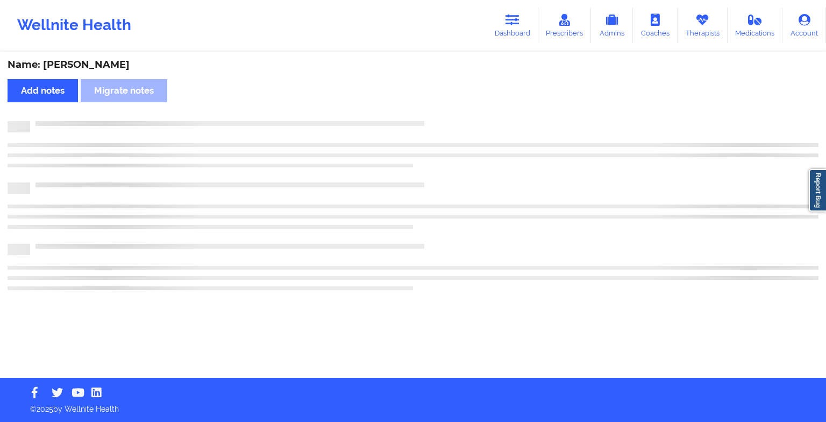
click at [428, 112] on div "Name: [PERSON_NAME] Add notes Migrate notes" at bounding box center [413, 215] width 826 height 325
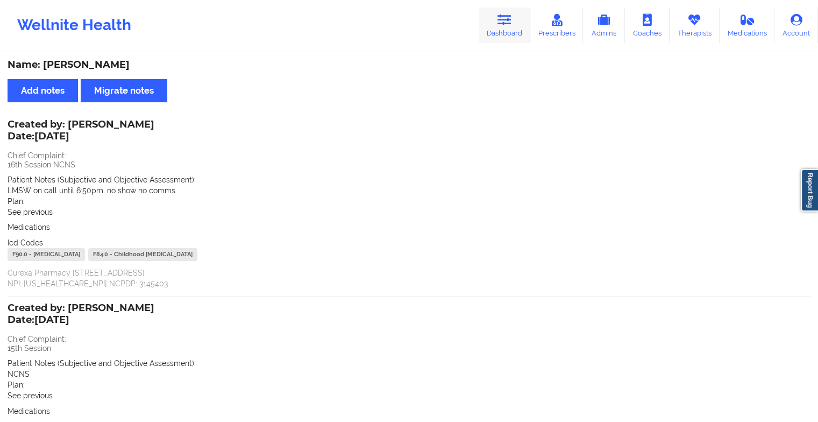
click at [510, 34] on link "Dashboard" at bounding box center [505, 26] width 52 height 36
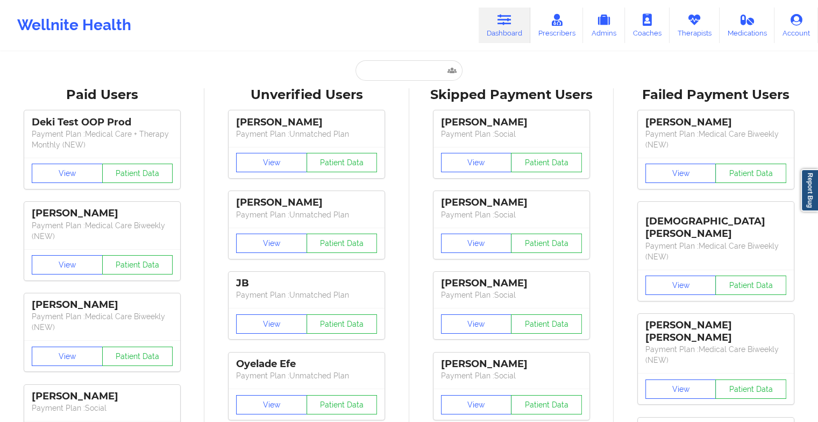
click at [380, 62] on input "text" at bounding box center [409, 70] width 107 height 20
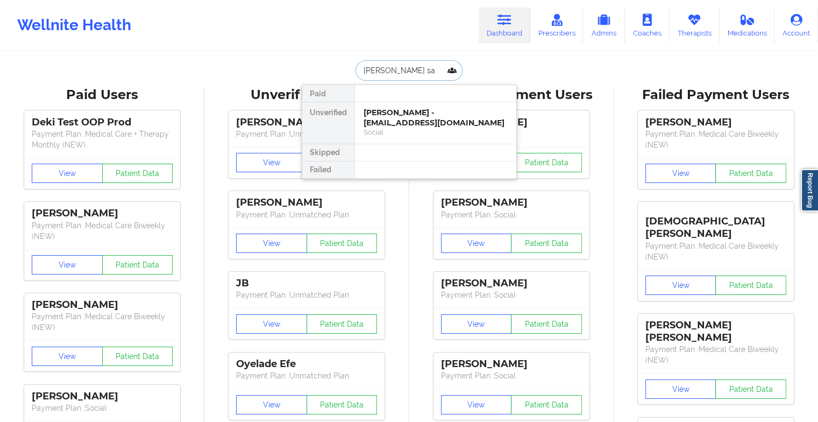
type input "[PERSON_NAME] r [PERSON_NAME]"
click at [402, 120] on div "[PERSON_NAME] - [EMAIL_ADDRESS][DOMAIN_NAME]" at bounding box center [436, 118] width 144 height 20
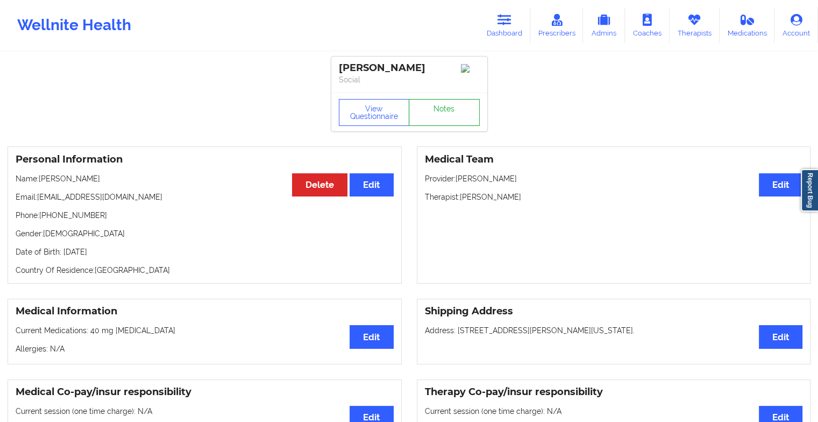
click at [422, 105] on link "Notes" at bounding box center [444, 112] width 71 height 27
